Goal: Information Seeking & Learning: Learn about a topic

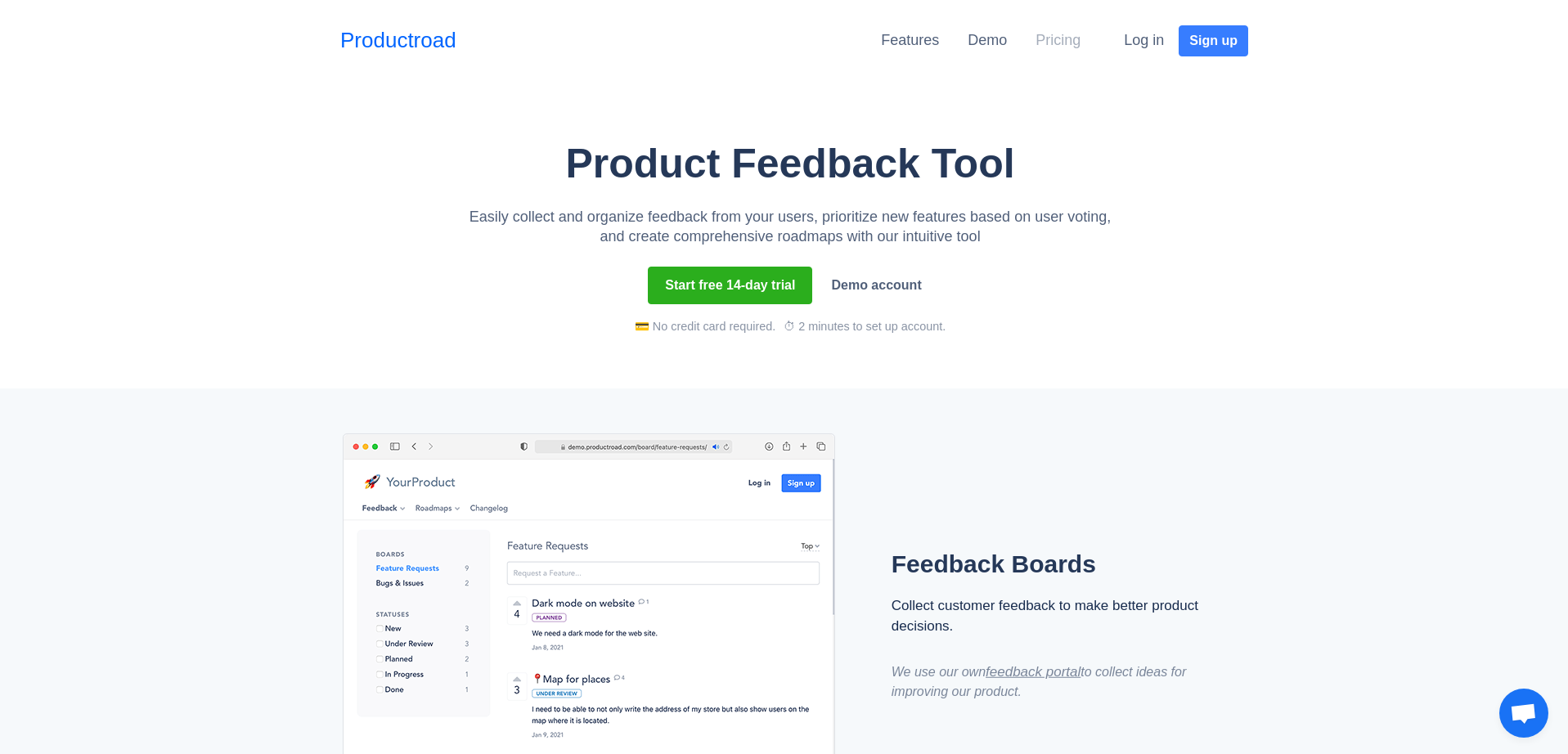
click at [1077, 40] on link "Pricing" at bounding box center [1058, 40] width 45 height 17
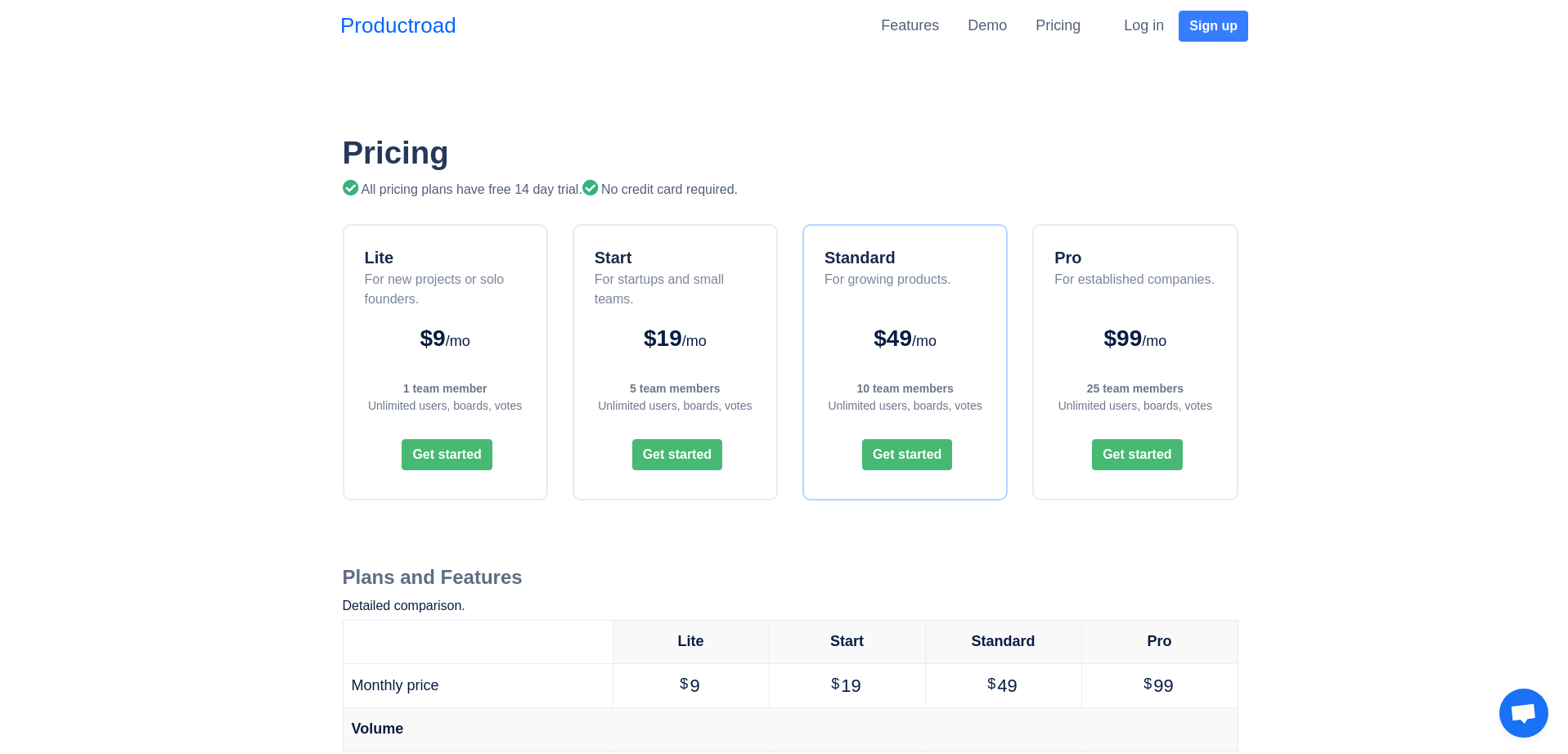
scroll to position [113, 0]
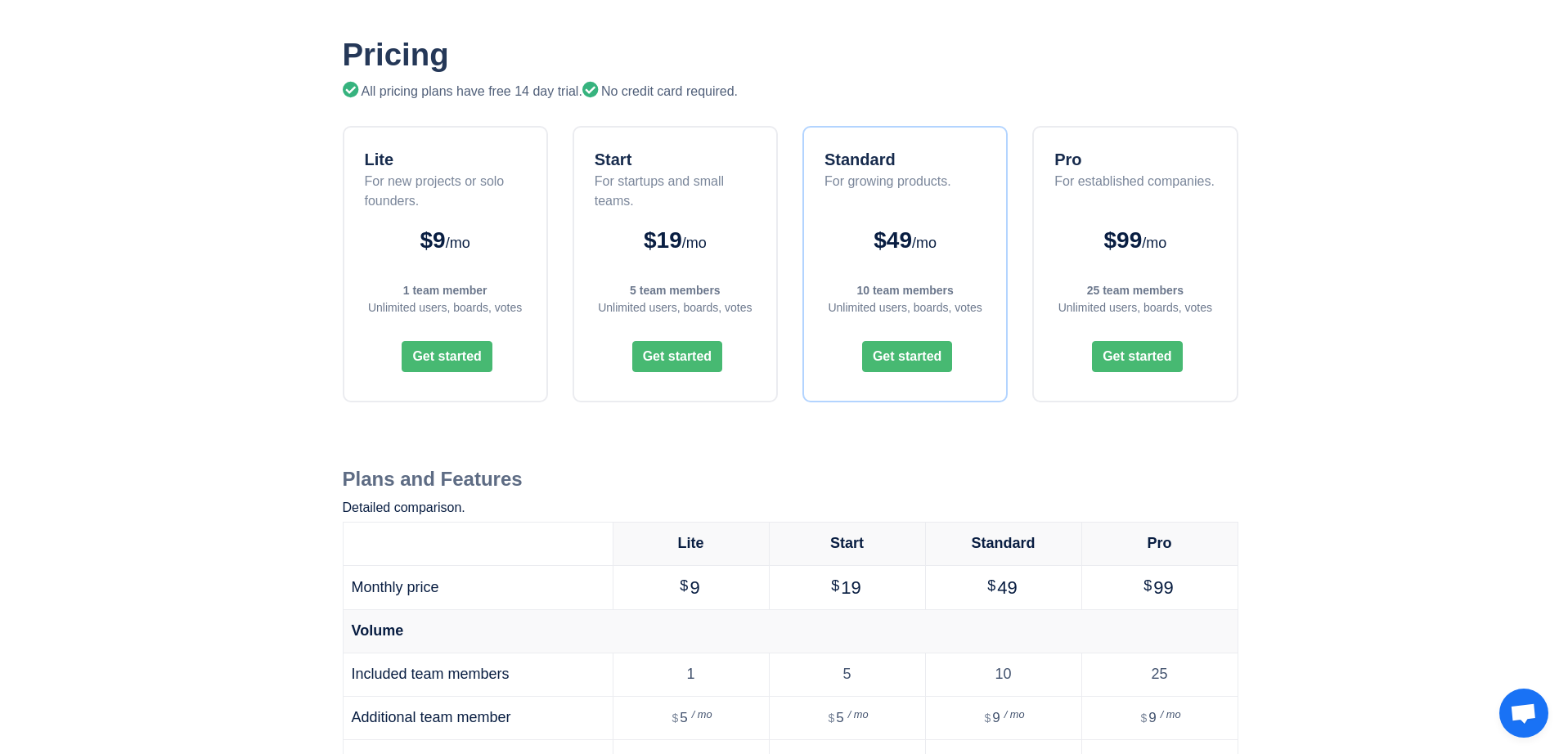
click at [434, 187] on div "For new projects or solo founders." at bounding box center [447, 191] width 165 height 39
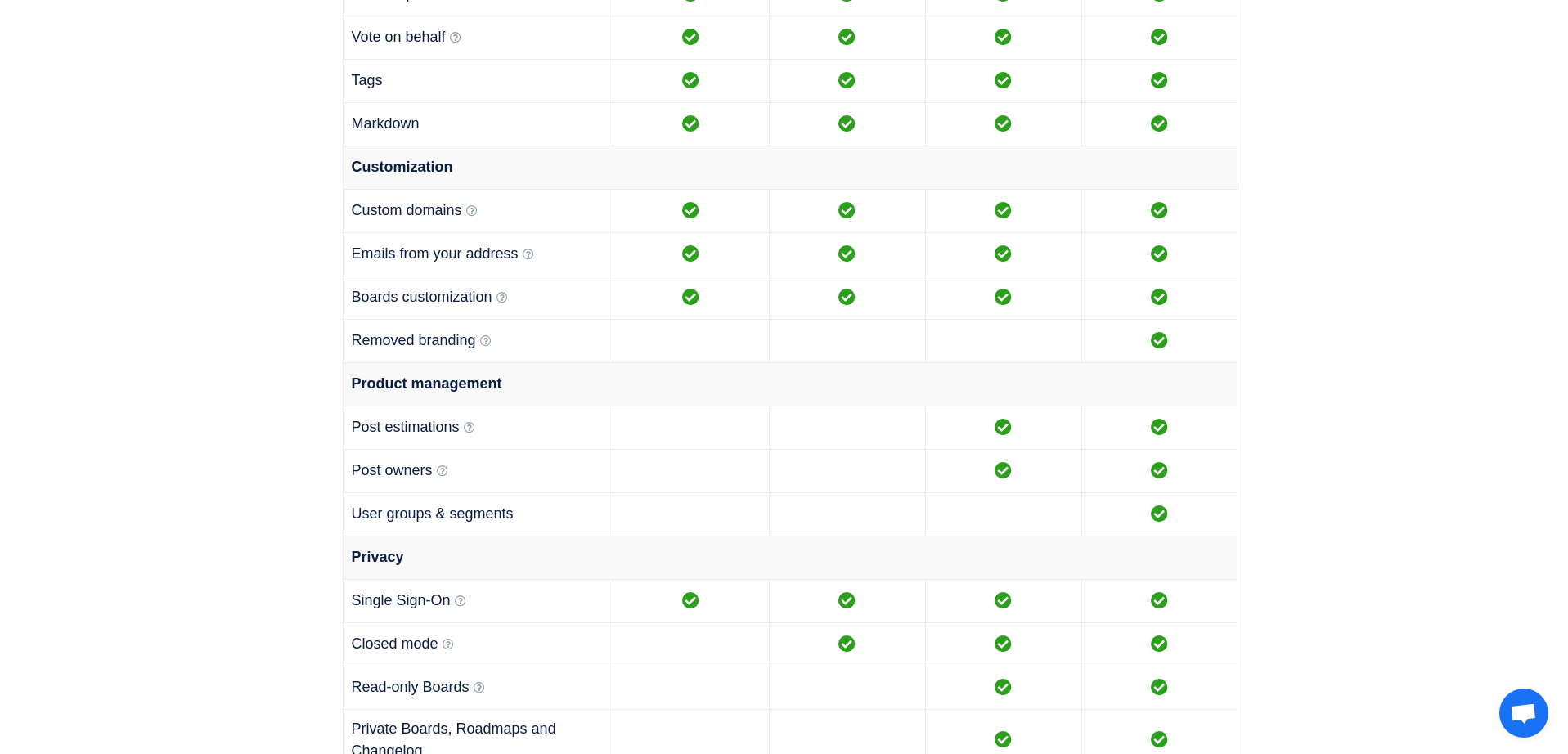
scroll to position [1105, 0]
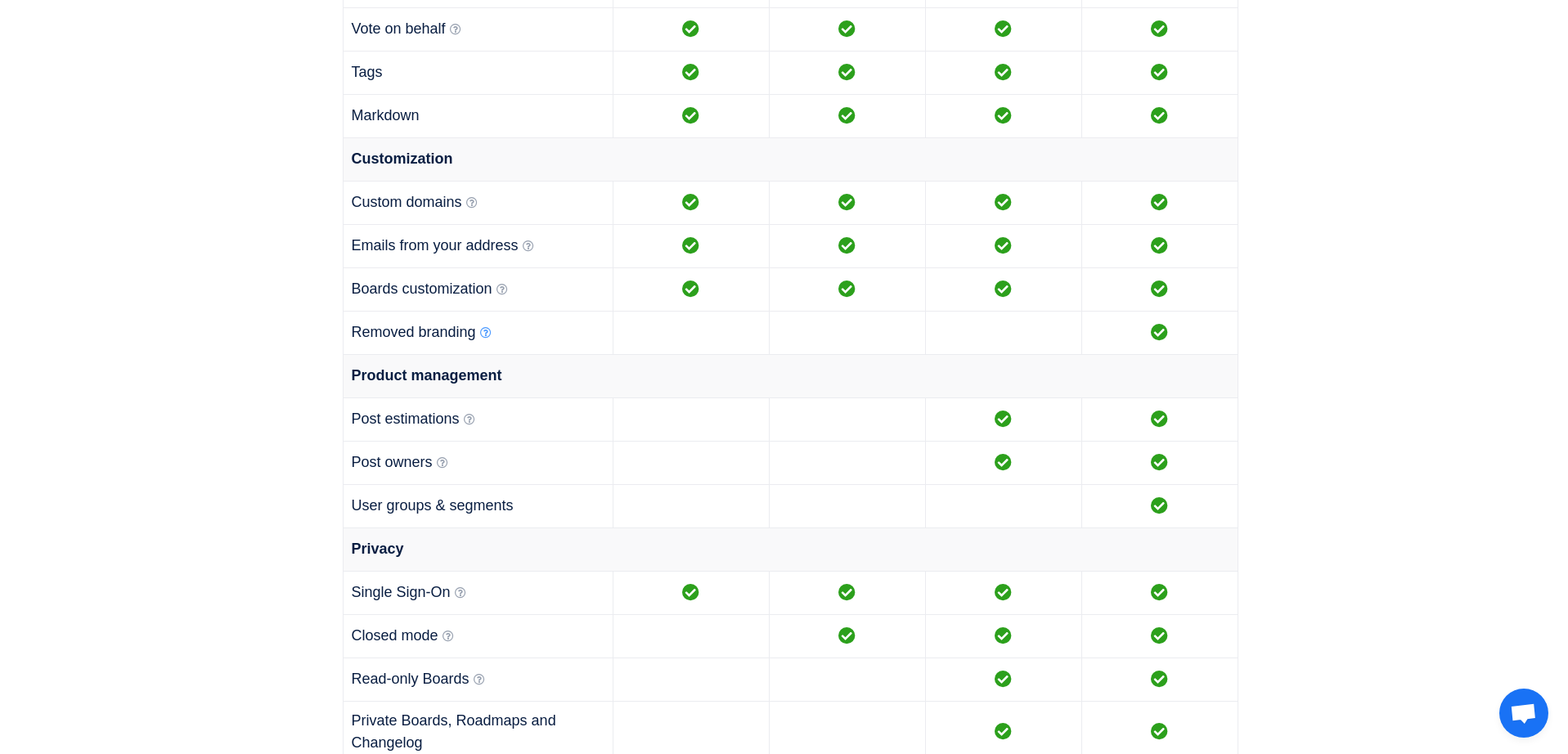
click at [486, 331] on icon at bounding box center [486, 333] width 12 height 12
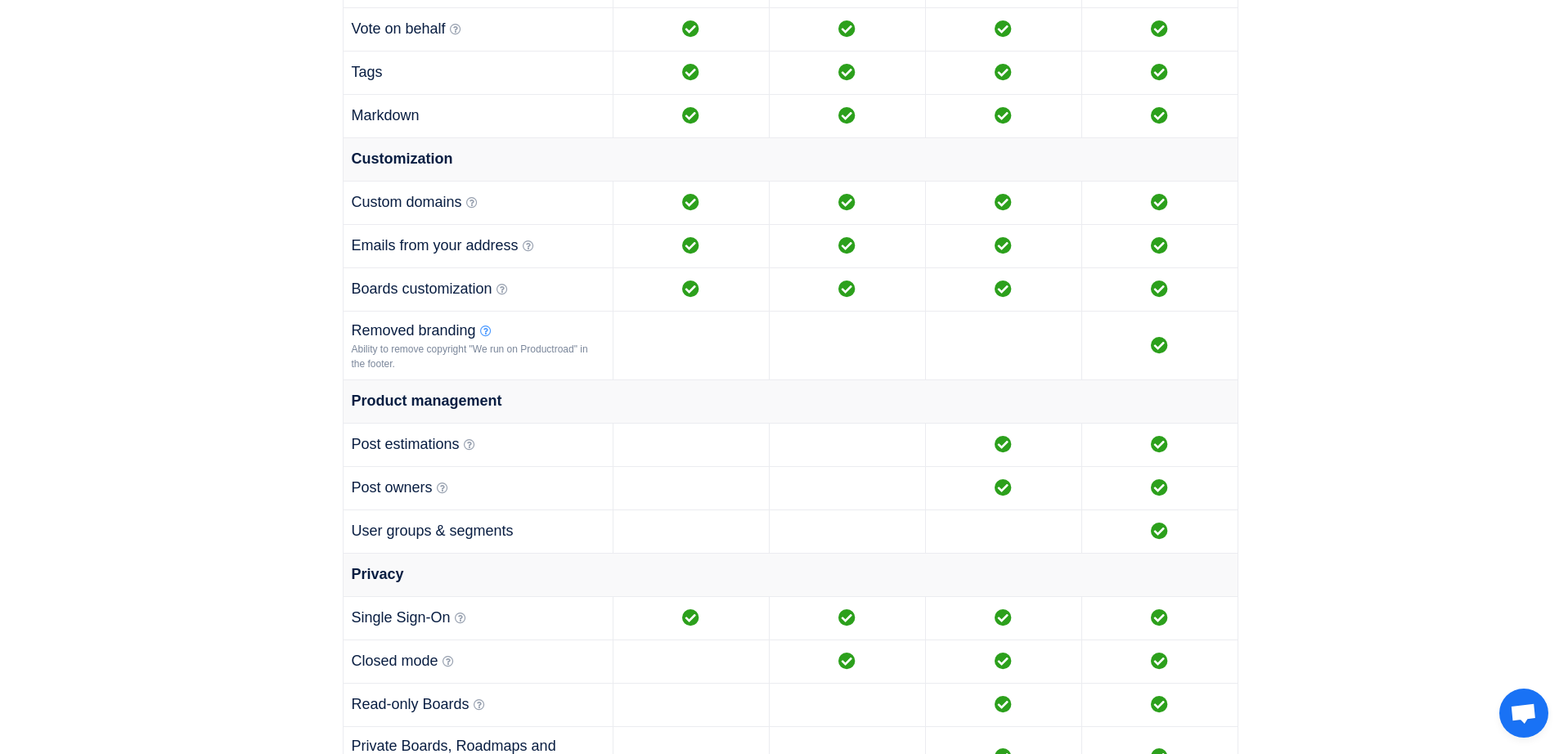
click at [488, 331] on icon at bounding box center [486, 332] width 12 height 12
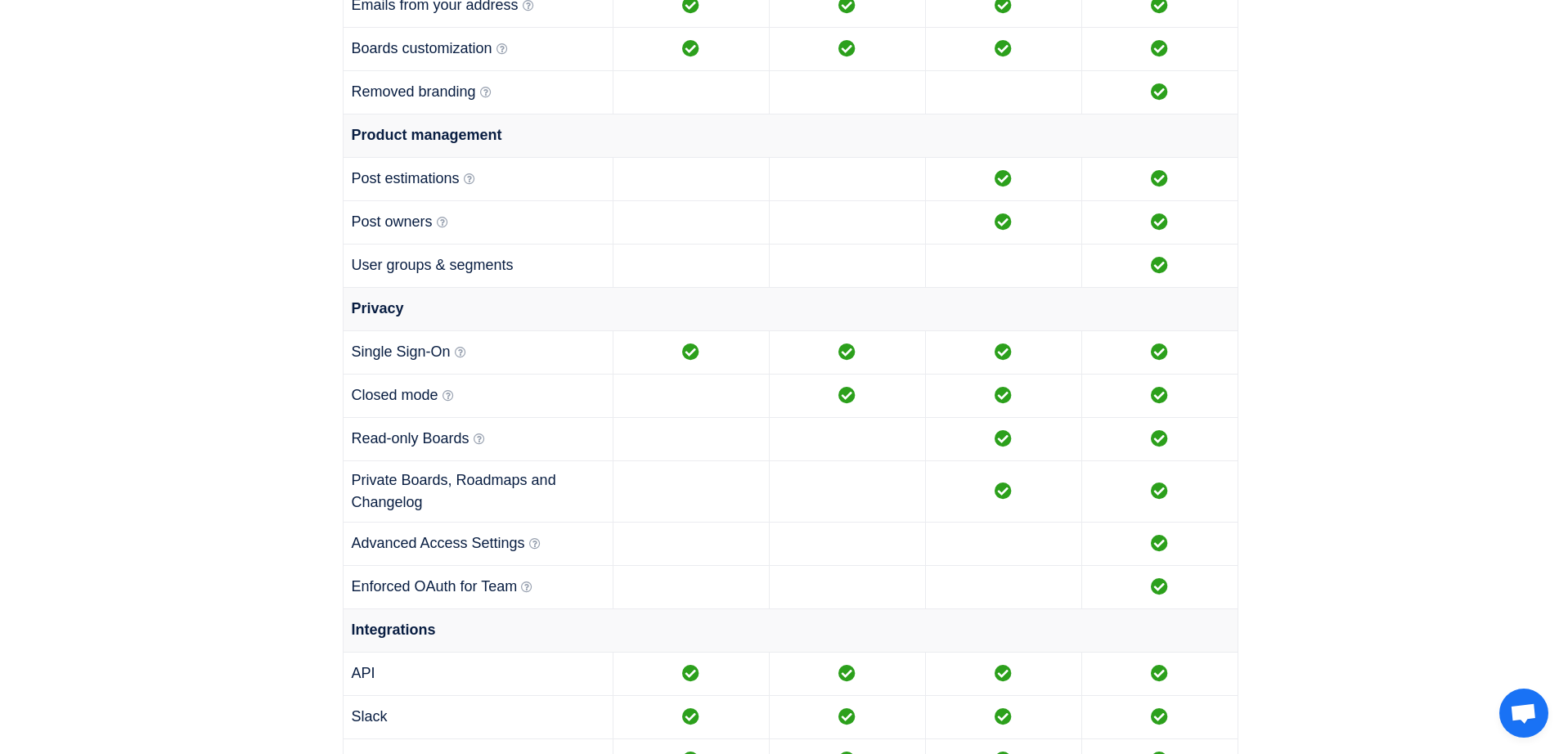
scroll to position [0, 0]
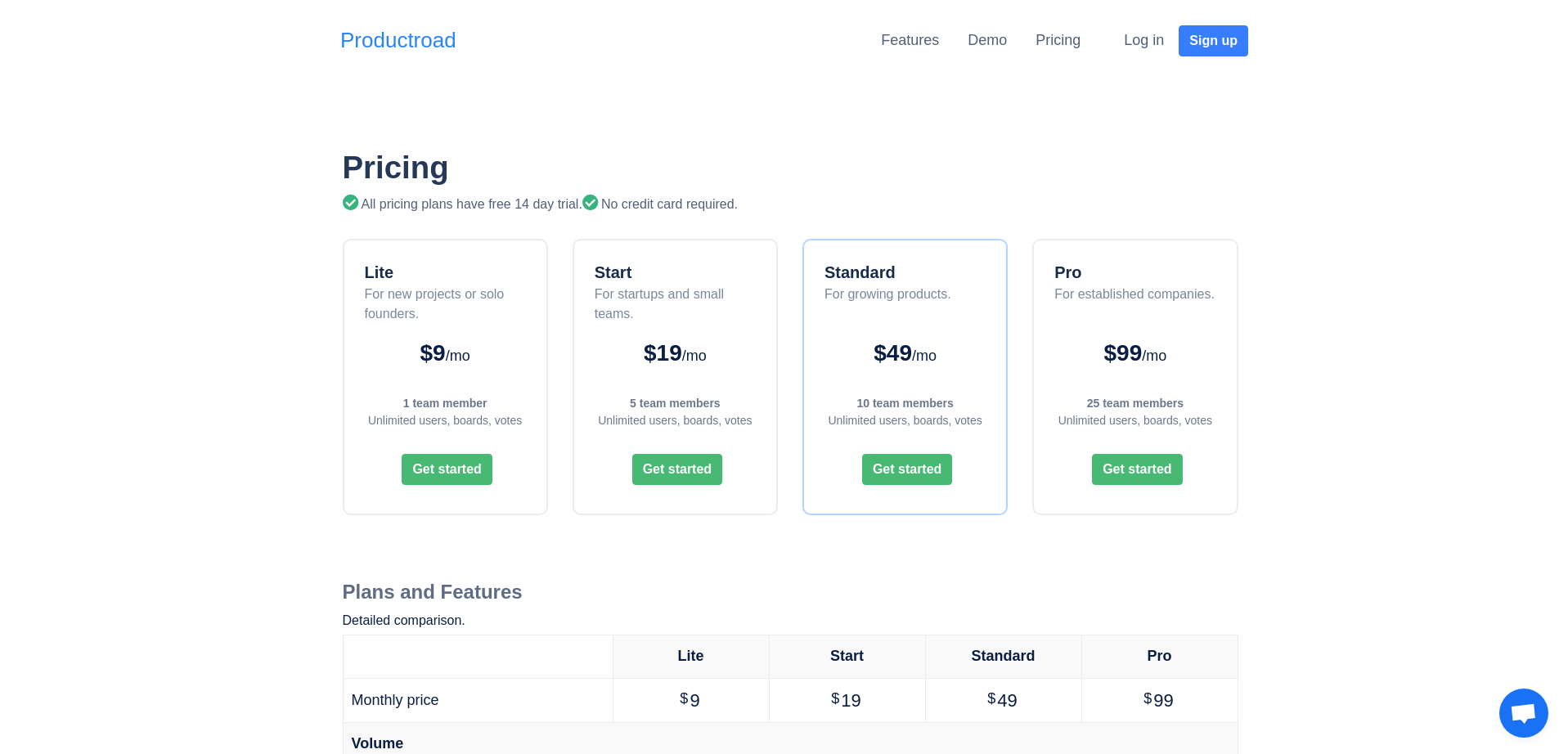
click at [427, 48] on link "Productroad" at bounding box center [398, 41] width 116 height 32
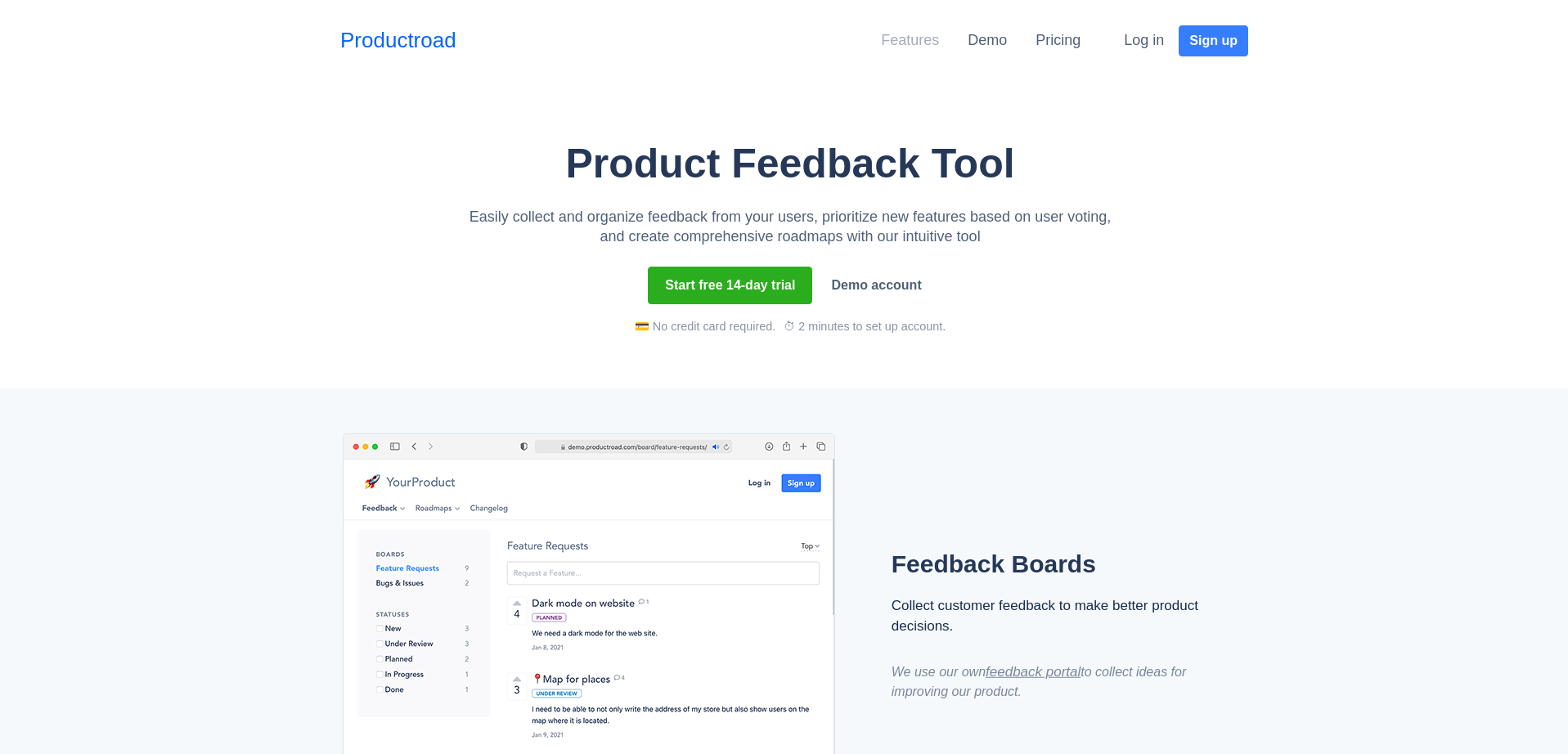
click at [924, 48] on link "Features" at bounding box center [910, 40] width 58 height 17
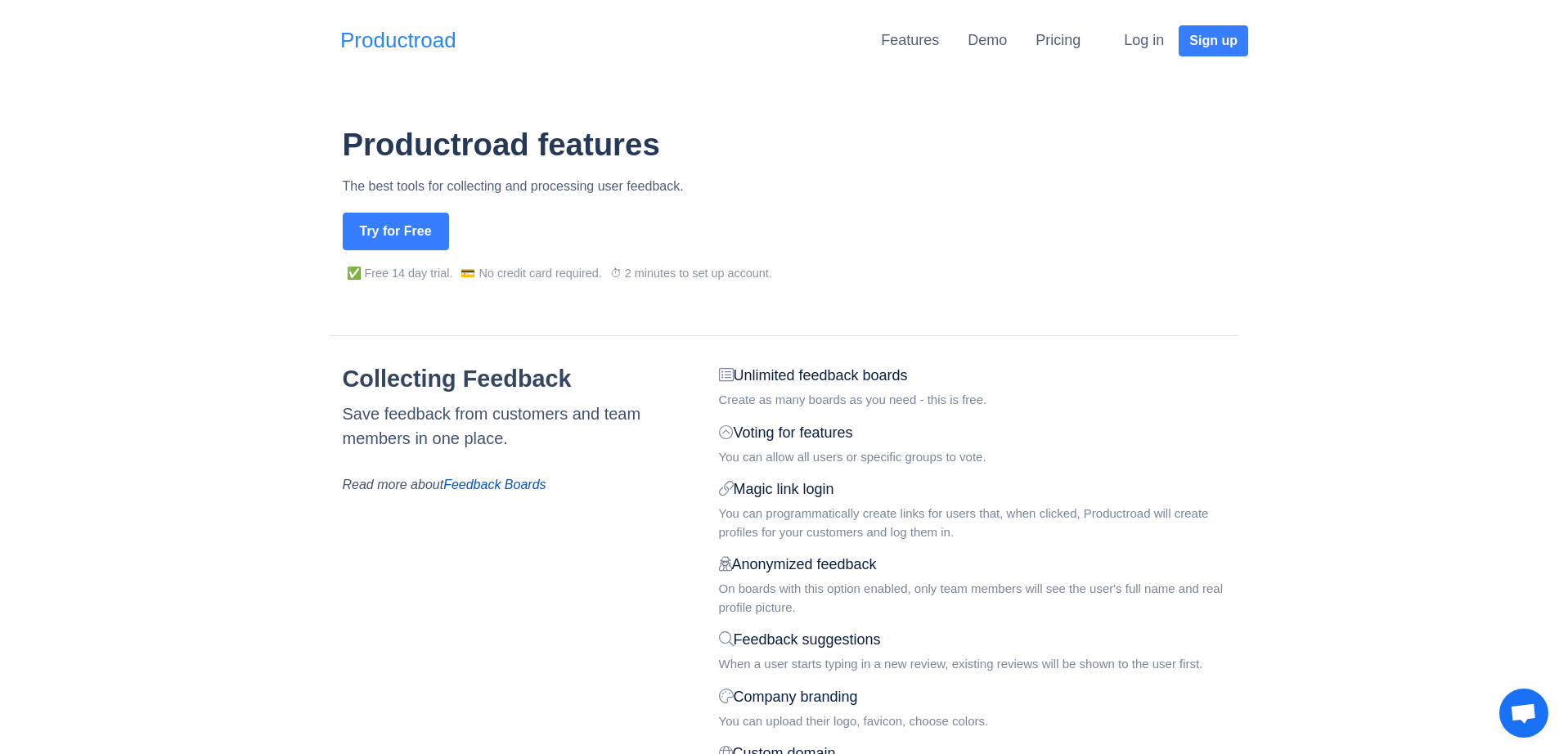
click at [434, 47] on link "Productroad" at bounding box center [398, 41] width 116 height 32
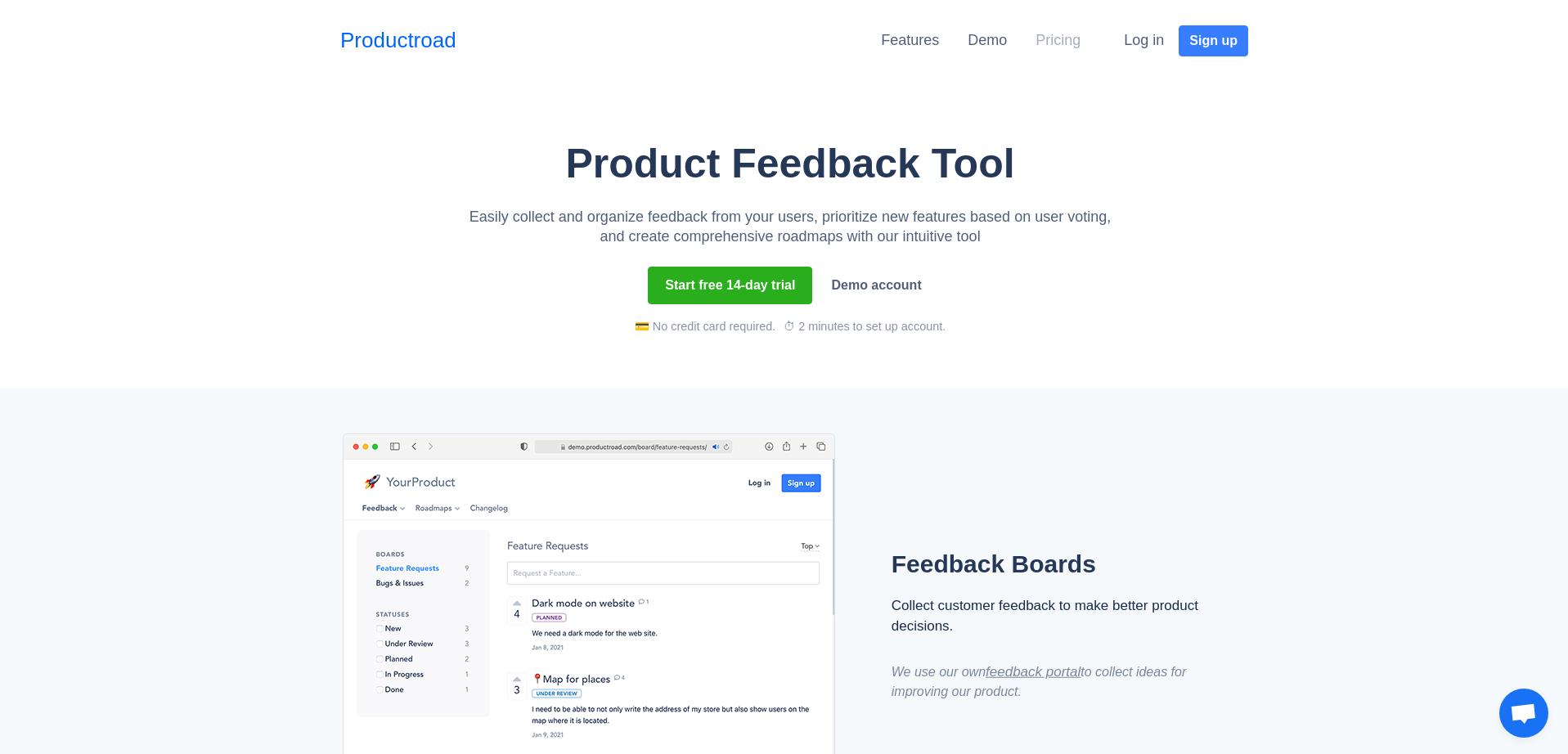
click at [1070, 32] on link "Pricing" at bounding box center [1058, 40] width 45 height 17
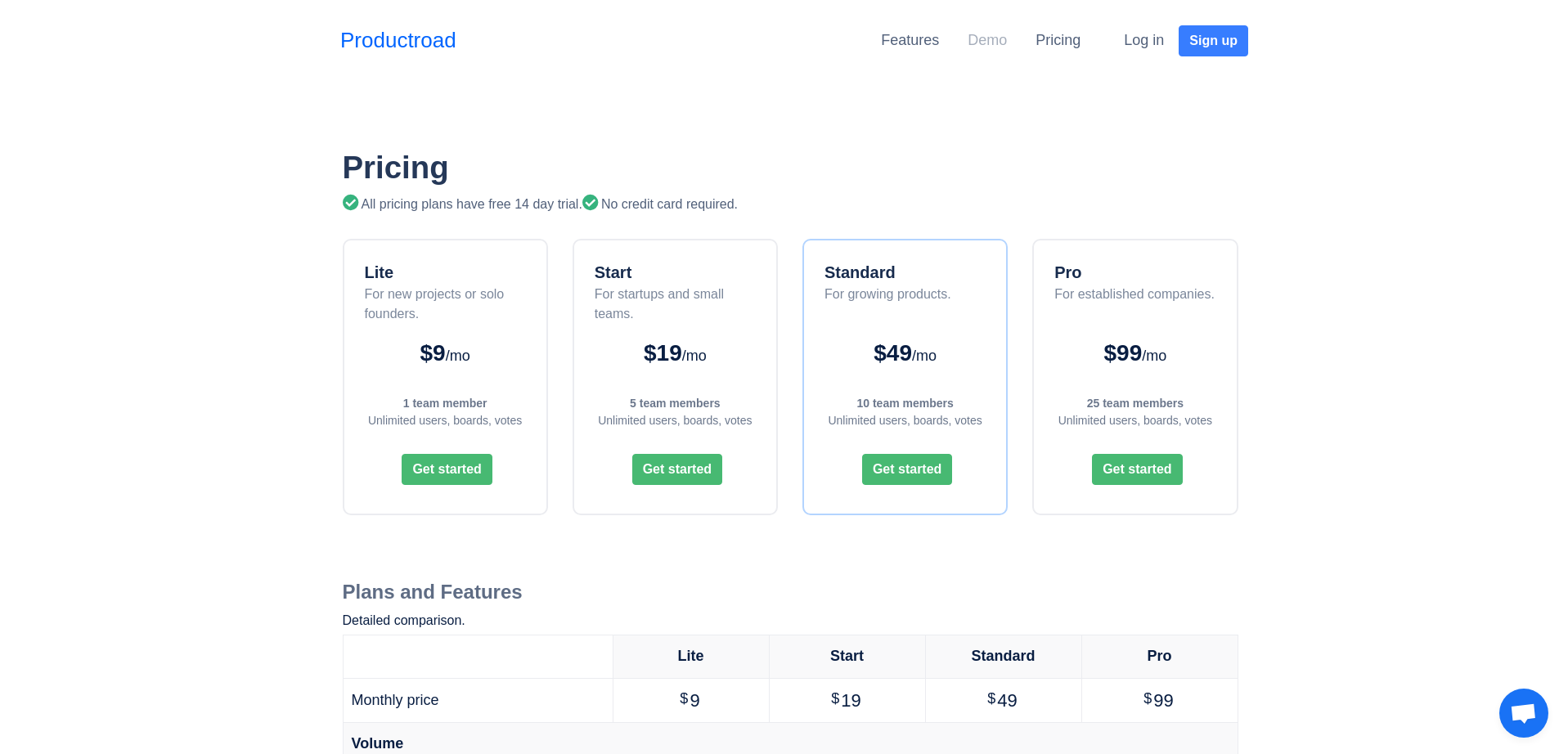
click at [994, 32] on link "Demo" at bounding box center [987, 40] width 39 height 17
